Goal: Task Accomplishment & Management: Use online tool/utility

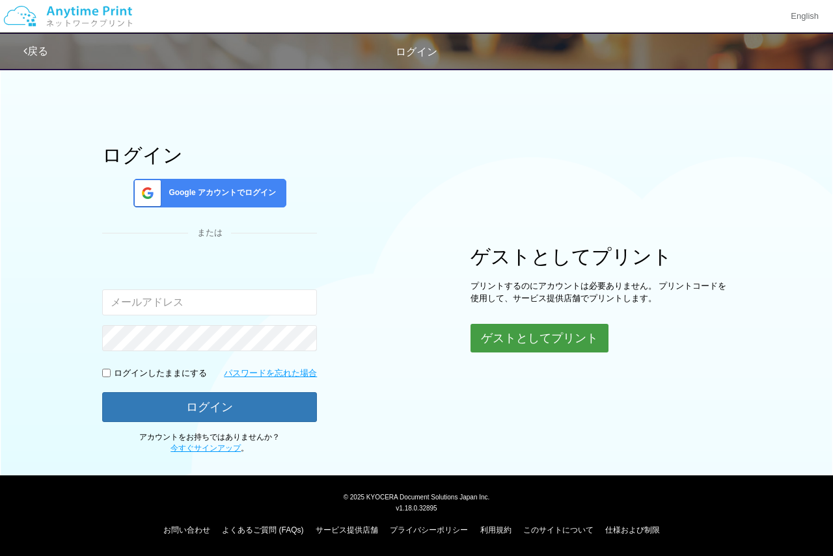
click at [547, 336] on button "ゲストとしてプリント" at bounding box center [540, 338] width 138 height 29
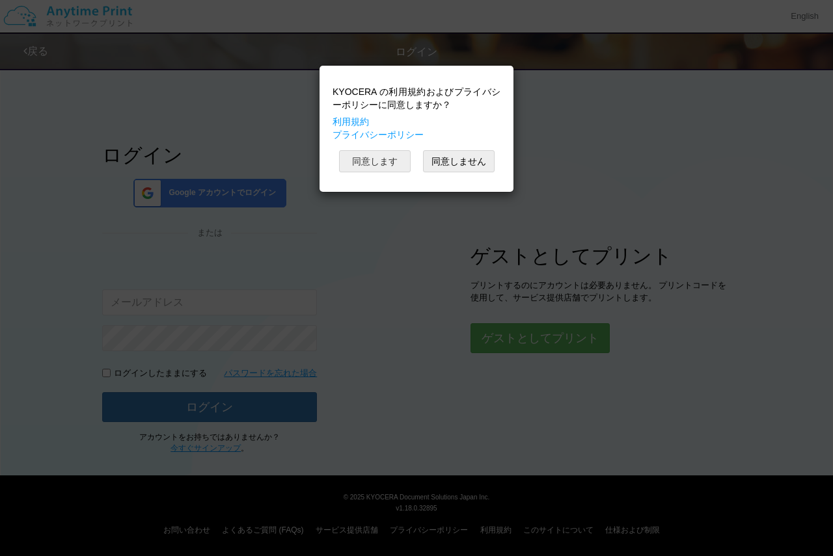
click at [386, 157] on button "同意します" at bounding box center [375, 161] width 72 height 22
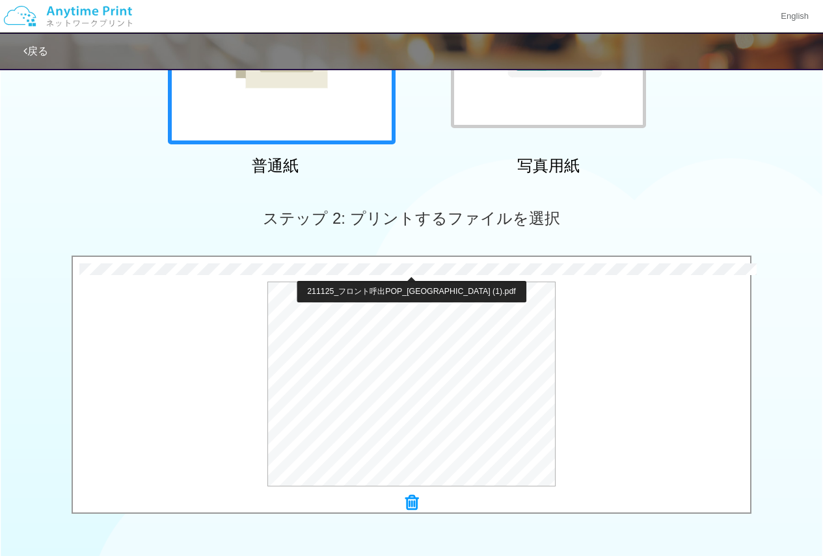
scroll to position [368, 0]
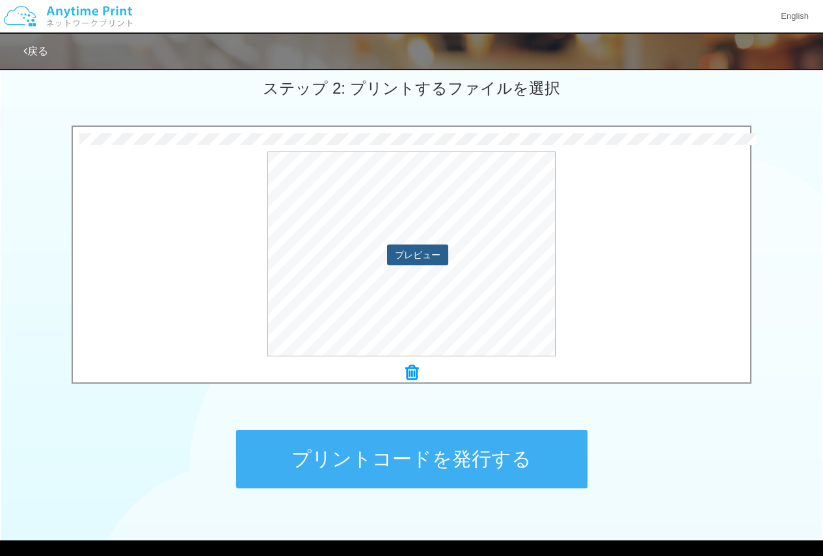
click at [413, 252] on button "プレビュー" at bounding box center [417, 255] width 61 height 21
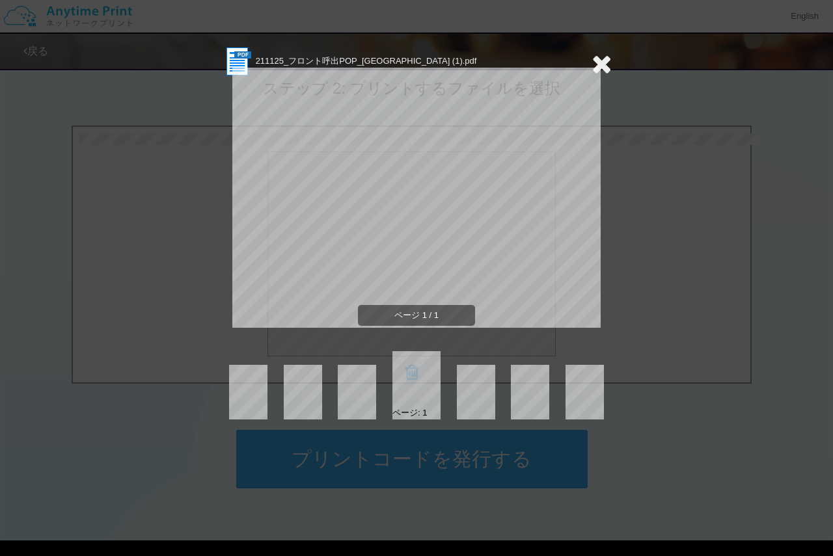
click at [597, 61] on icon at bounding box center [602, 64] width 20 height 26
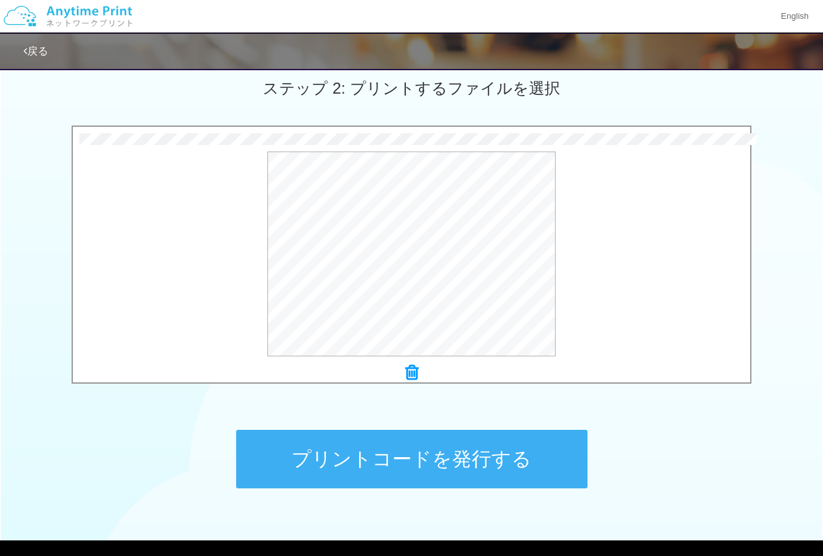
click at [412, 387] on div "× 211125_フロント呼出POP_[GEOGRAPHIC_DATA] (1).pdf プレビュー" at bounding box center [412, 259] width 680 height 266
click at [412, 380] on icon at bounding box center [411, 372] width 13 height 17
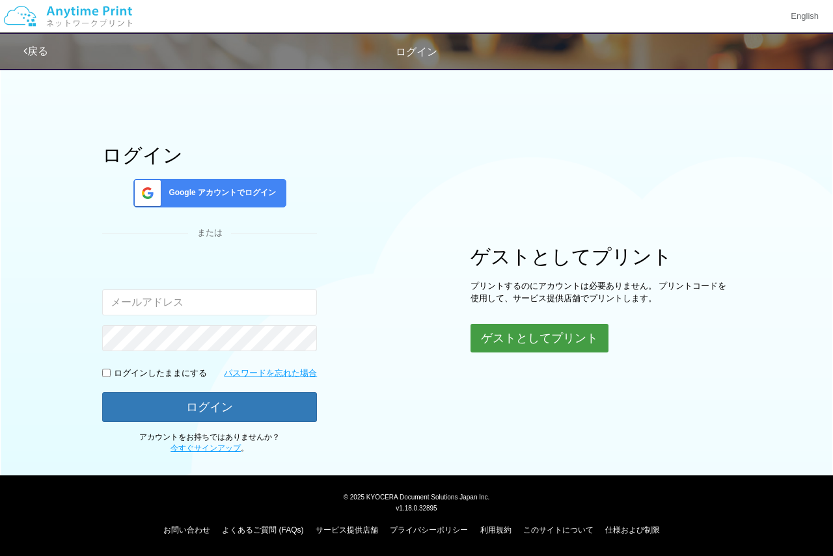
click at [536, 349] on button "ゲストとしてプリント" at bounding box center [540, 338] width 138 height 29
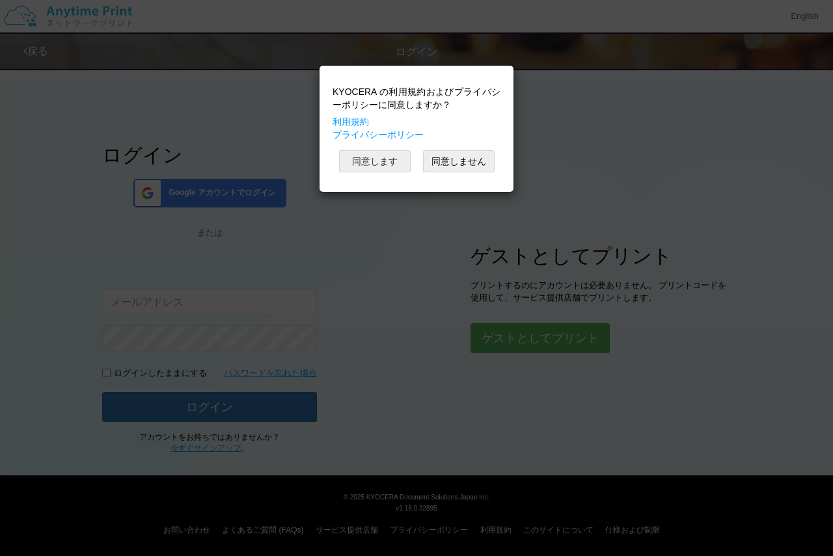
click at [390, 161] on button "同意します" at bounding box center [375, 161] width 72 height 22
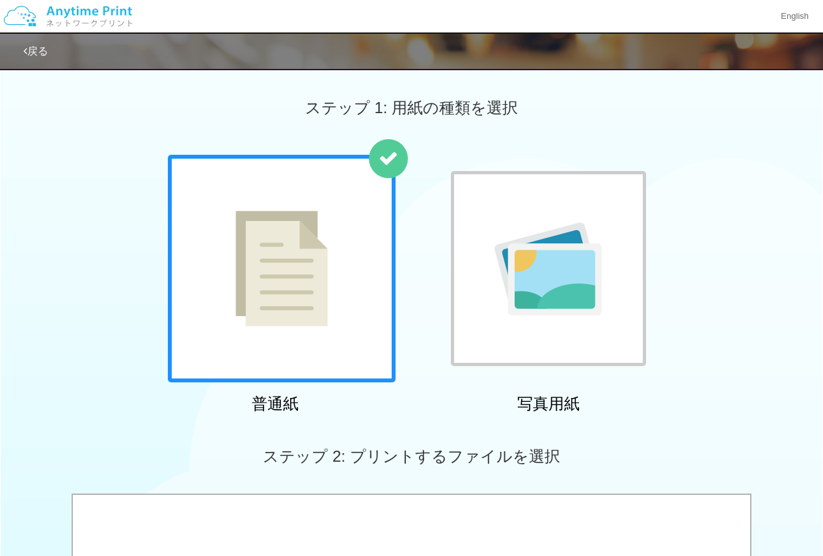
scroll to position [260, 0]
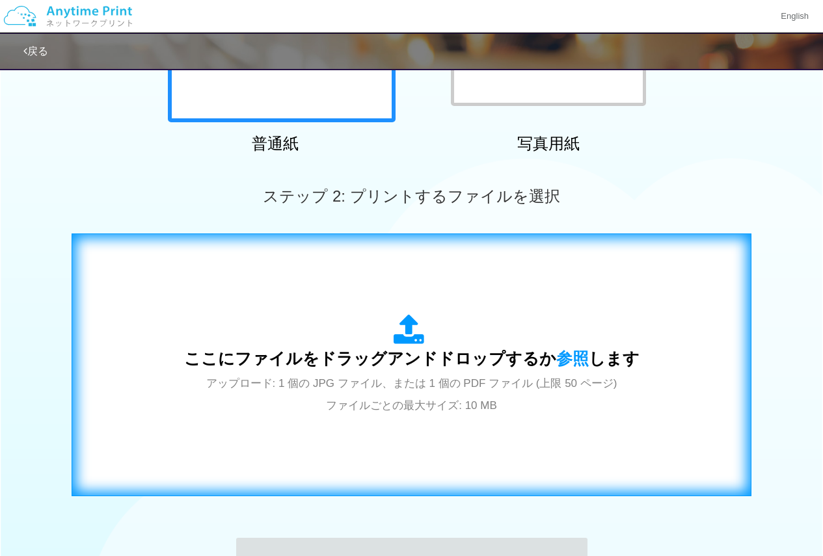
click at [386, 394] on div "ここにファイルをドラッグアンドドロップするか 参照 します アップロード: 1 個の JPG ファイル、または 1 個の PDF ファイル (上限 50 ペー…" at bounding box center [412, 365] width 456 height 102
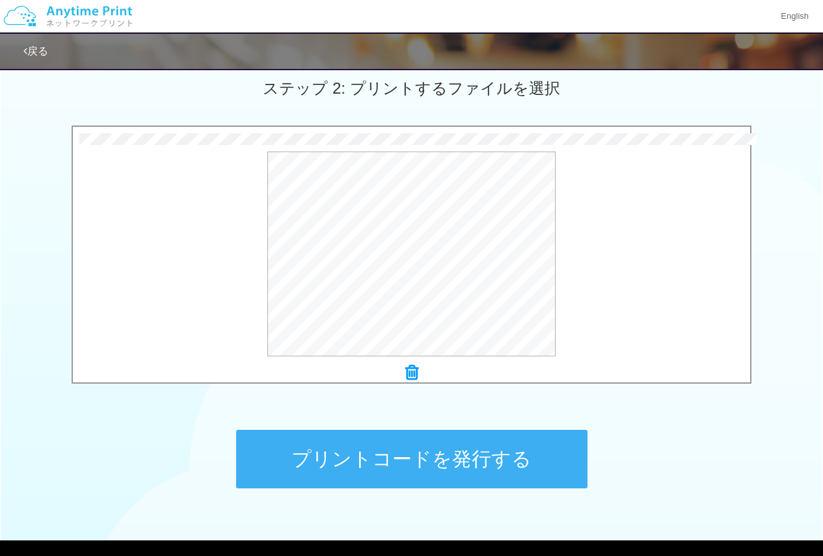
scroll to position [433, 0]
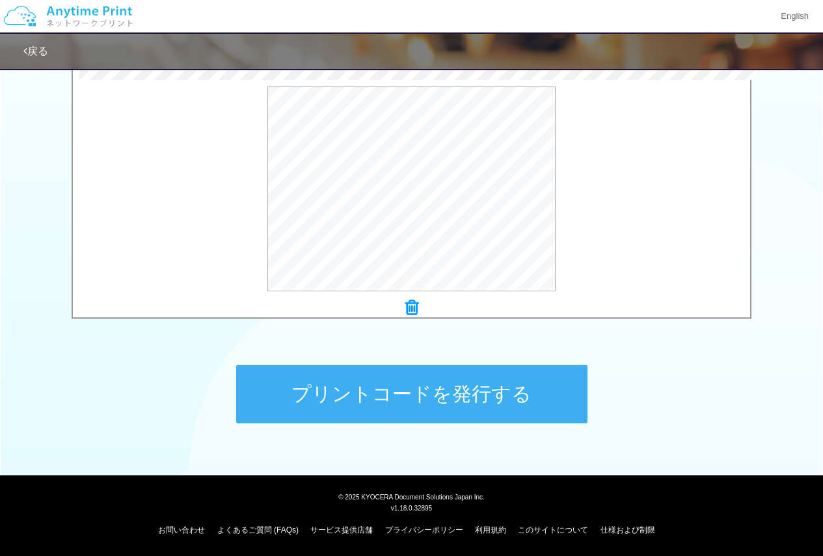
click at [462, 404] on button "プリントコードを発行する" at bounding box center [411, 394] width 351 height 59
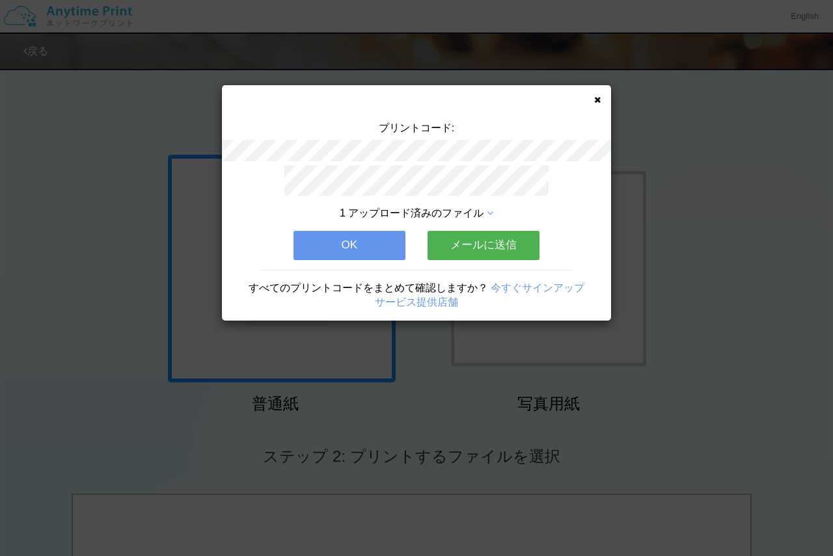
click at [597, 100] on icon at bounding box center [597, 100] width 7 height 8
